Goal: Information Seeking & Learning: Learn about a topic

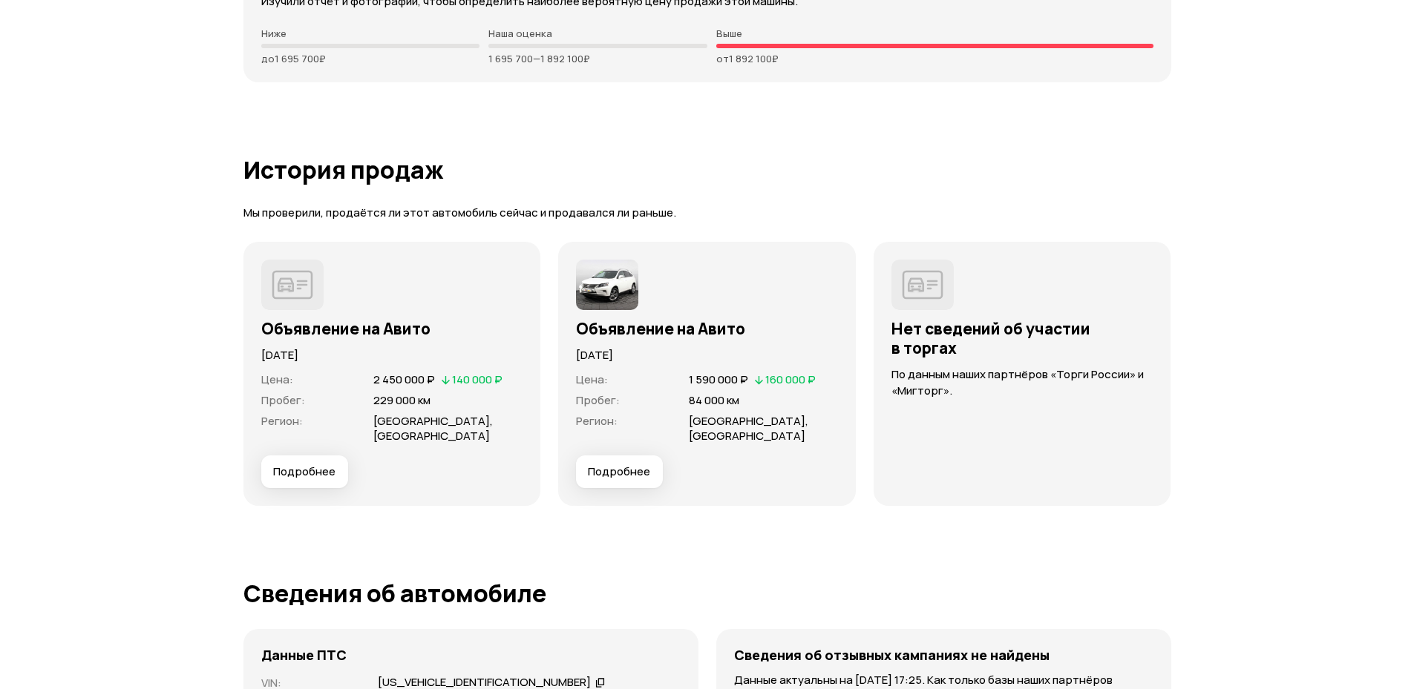
scroll to position [3829, 0]
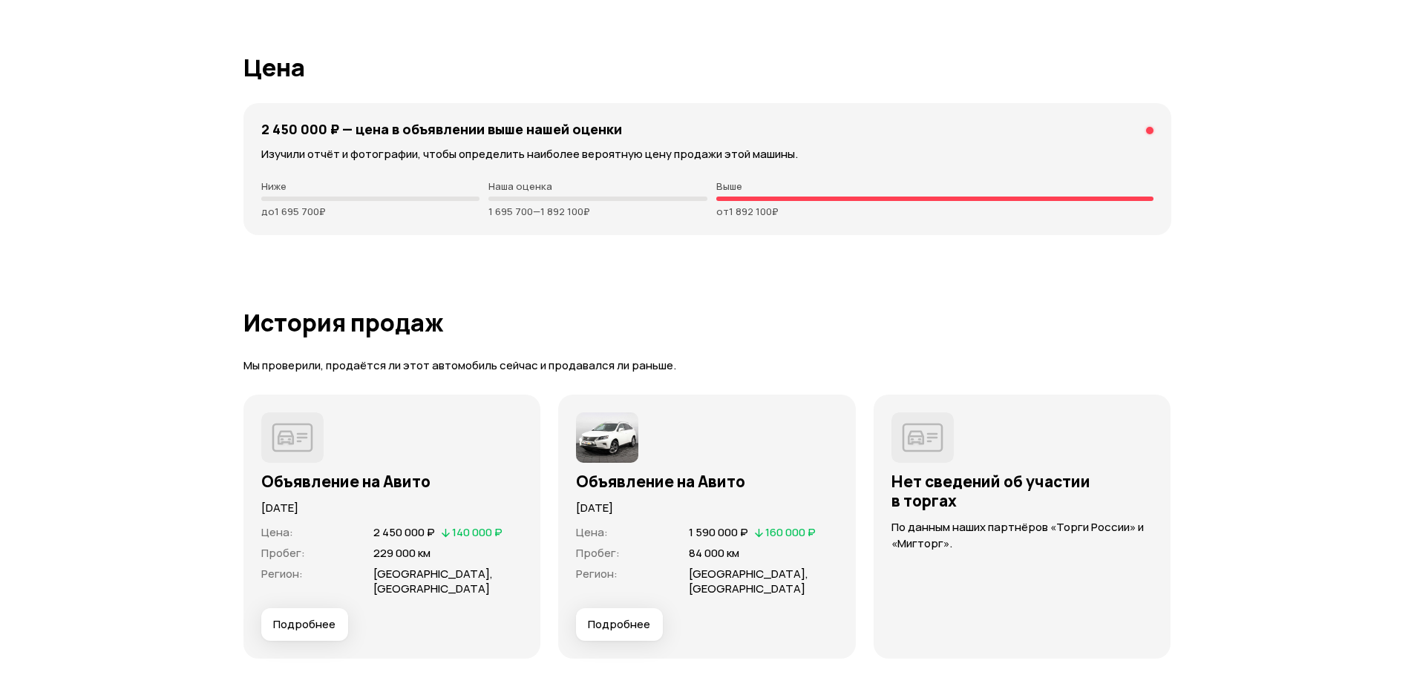
drag, startPoint x: 473, startPoint y: 183, endPoint x: 485, endPoint y: 191, distance: 14.8
click at [474, 183] on p "Ниже" at bounding box center [370, 186] width 219 height 12
click at [505, 214] on p "1 695 700 — 1 892 100 ₽" at bounding box center [597, 212] width 219 height 12
drag, startPoint x: 483, startPoint y: 182, endPoint x: 613, endPoint y: 223, distance: 136.1
click at [610, 223] on div "2 450 000 ₽ — цена в объявлении выше нашей оценки Изучили отчёт и фотографии, ч…" at bounding box center [707, 169] width 928 height 132
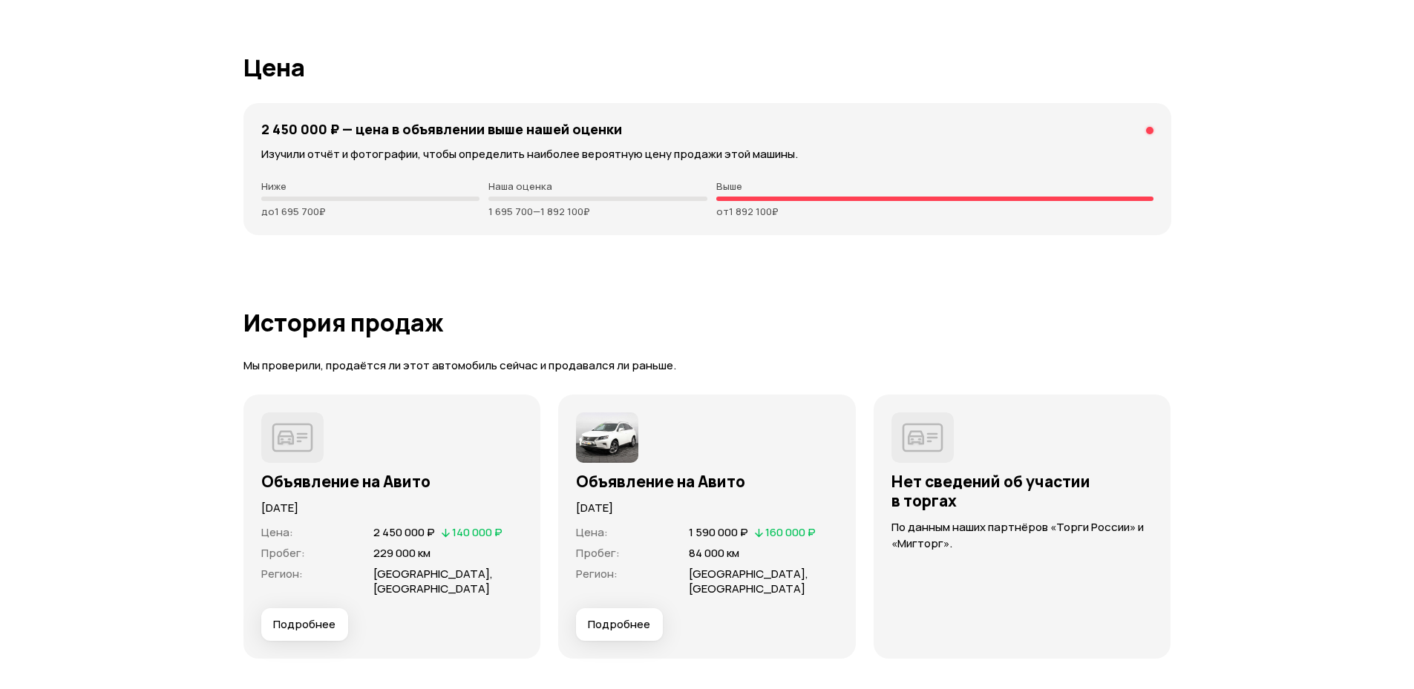
click at [615, 221] on div "2 450 000 ₽ — цена в объявлении выше нашей оценки Изучили отчёт и фотографии, ч…" at bounding box center [707, 169] width 928 height 132
drag, startPoint x: 467, startPoint y: 209, endPoint x: 623, endPoint y: 215, distance: 155.9
click at [623, 215] on div "Ниже до 1 695 700 ₽ Наша оценка 1 695 700 — 1 892 100 ₽ Выше от 1 892 100 ₽" at bounding box center [707, 198] width 892 height 37
click at [623, 215] on p "1 695 700 — 1 892 100 ₽" at bounding box center [597, 212] width 219 height 12
drag, startPoint x: 467, startPoint y: 214, endPoint x: 623, endPoint y: 219, distance: 155.9
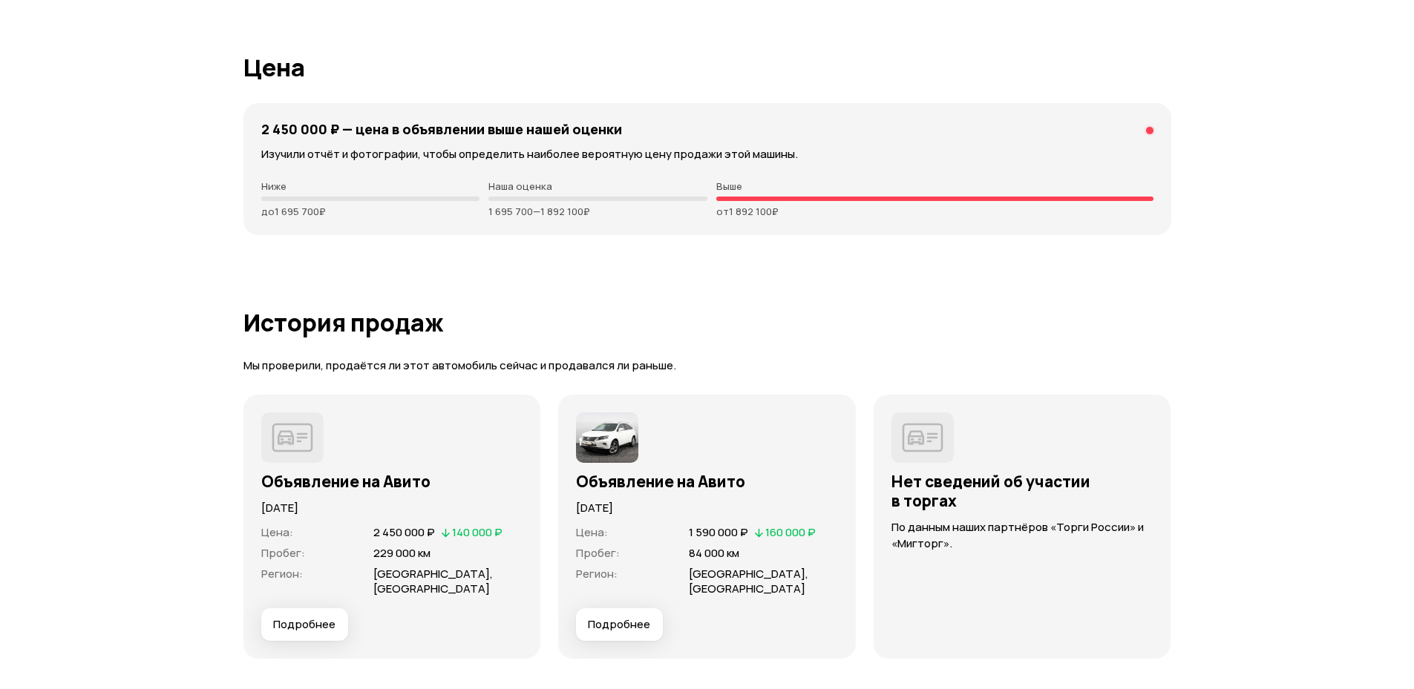
click at [623, 219] on div "2 450 000 ₽ — цена в объявлении выше нашей оценки Изучили отчёт и фотографии, ч…" at bounding box center [707, 169] width 928 height 132
click at [628, 218] on div "2 450 000 ₽ — цена в объявлении выше нашей оценки Изучили отчёт и фотографии, ч…" at bounding box center [707, 169] width 928 height 132
